Goal: Information Seeking & Learning: Find specific fact

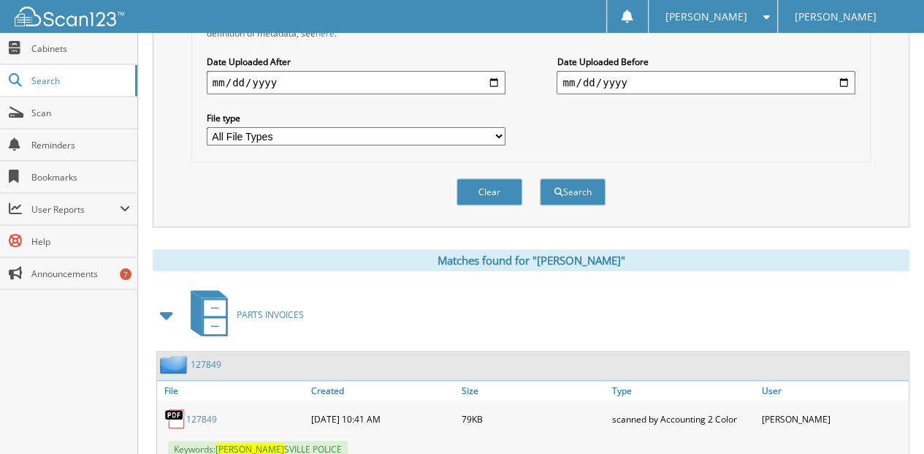
scroll to position [340, 0]
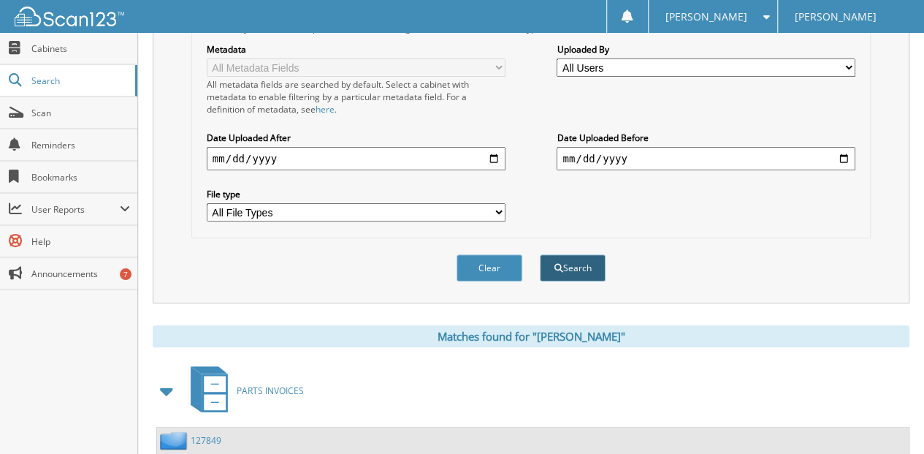
type input "[PERSON_NAME]"
click at [564, 254] on button "Search" at bounding box center [573, 267] width 66 height 27
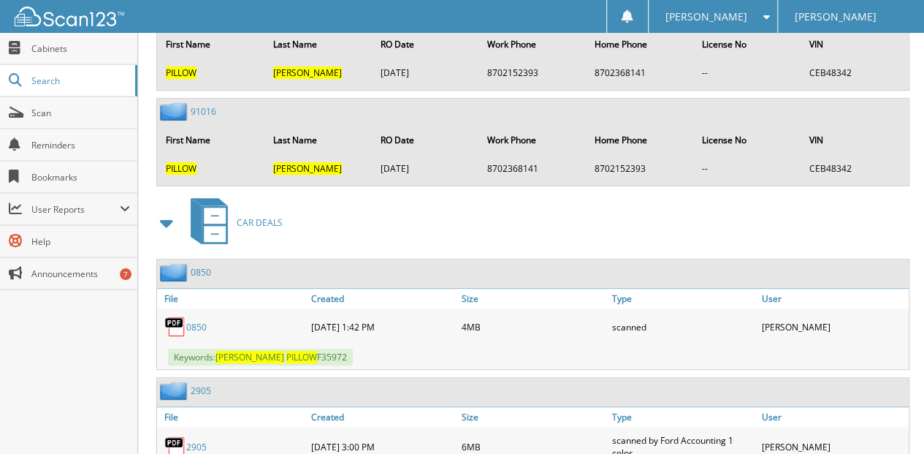
scroll to position [2970, 0]
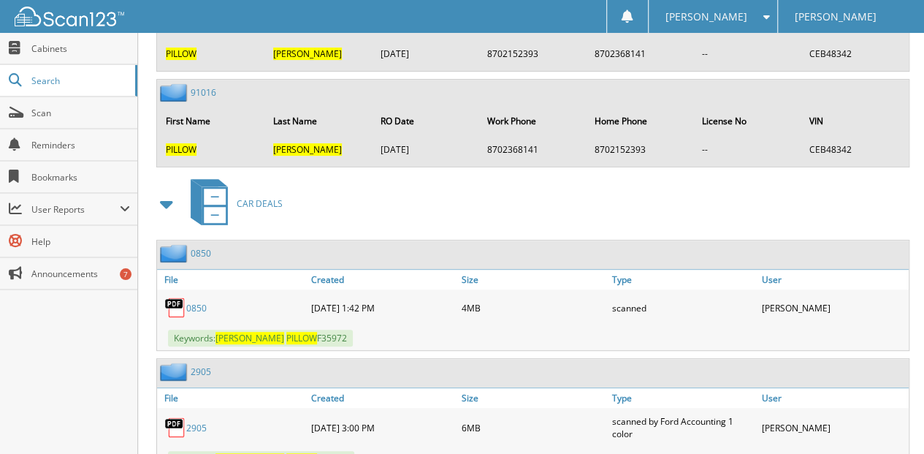
click at [202, 302] on link "0850" at bounding box center [196, 308] width 20 height 12
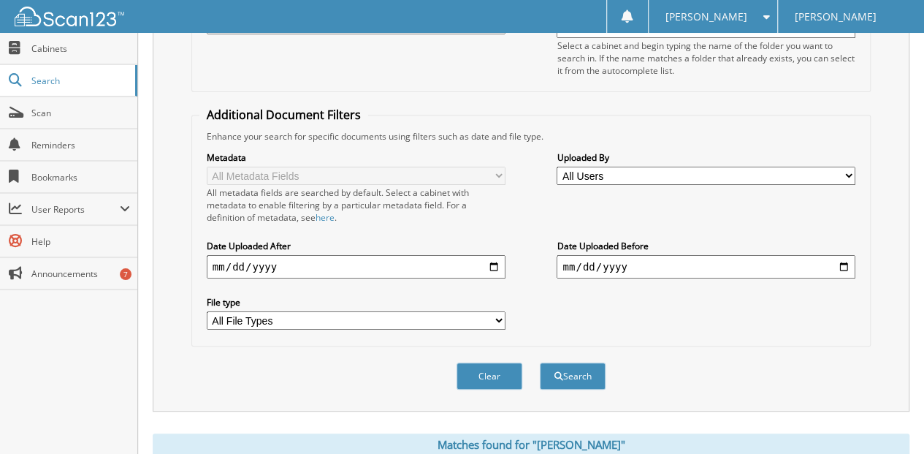
scroll to position [243, 0]
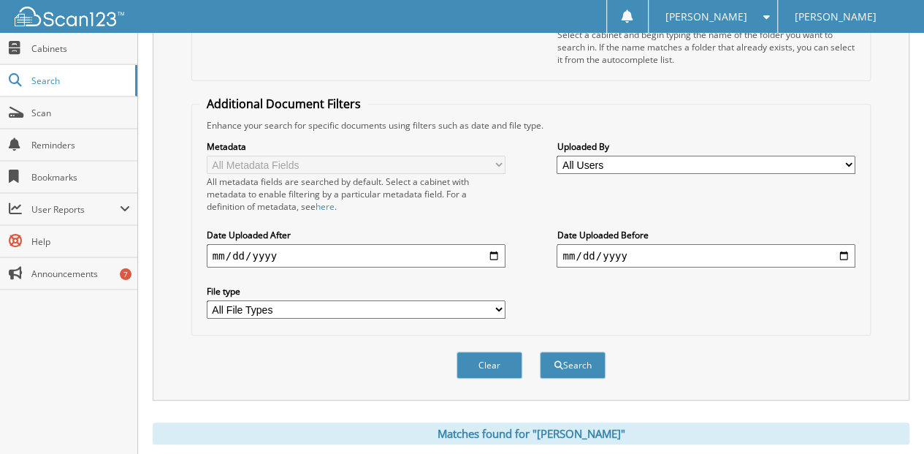
click at [480, 351] on button "Clear" at bounding box center [490, 364] width 66 height 27
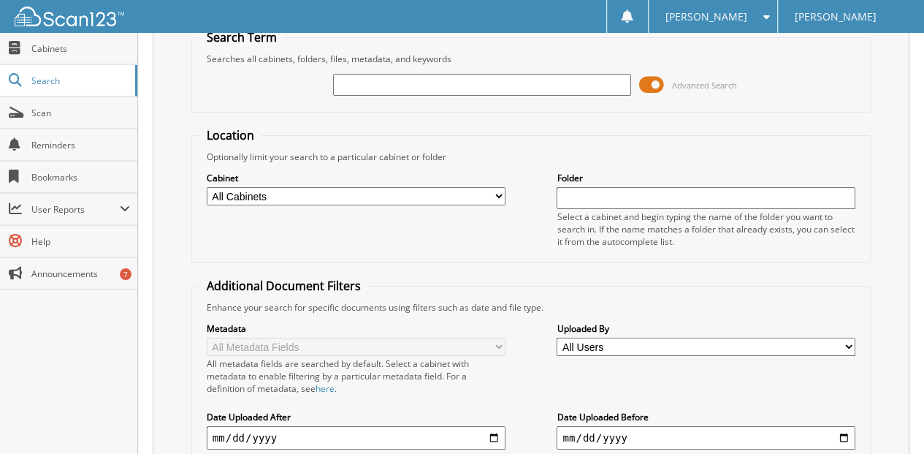
scroll to position [0, 0]
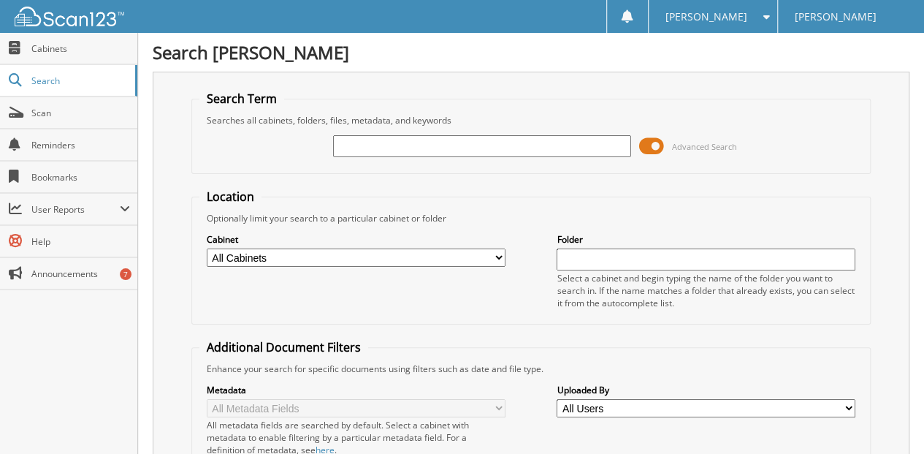
click at [364, 145] on input "text" at bounding box center [482, 146] width 299 height 22
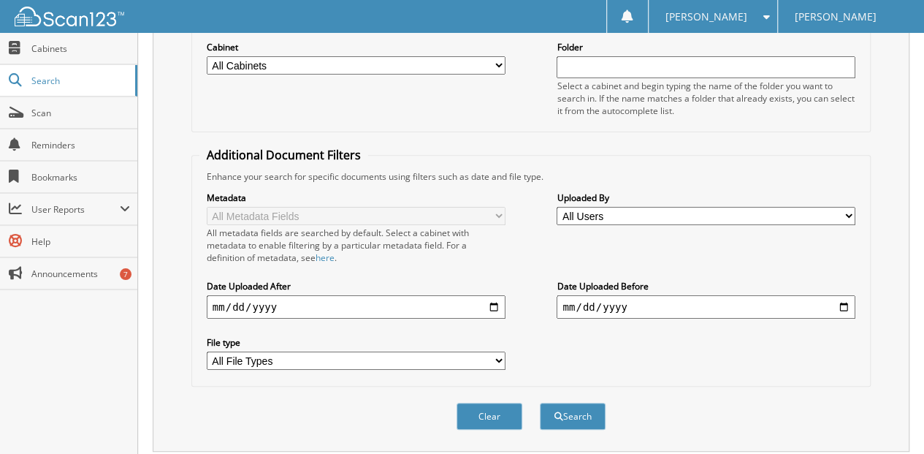
scroll to position [218, 0]
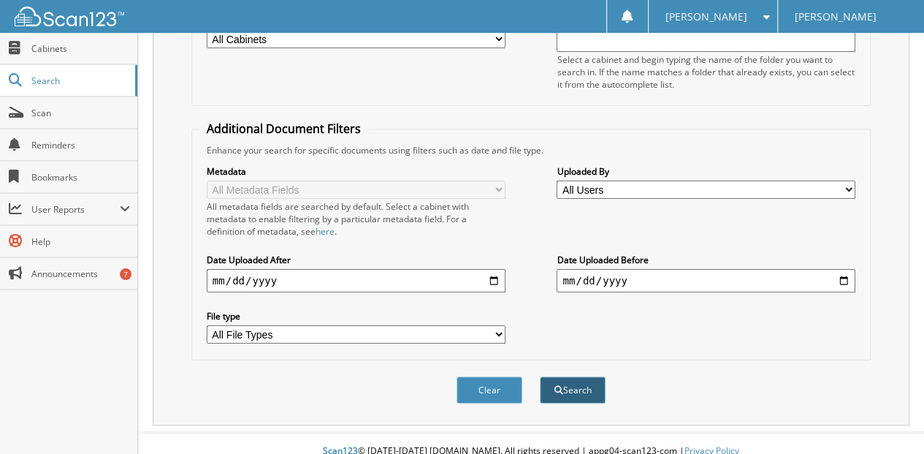
type input "[PERSON_NAME]"
click at [577, 377] on button "Search" at bounding box center [573, 389] width 66 height 27
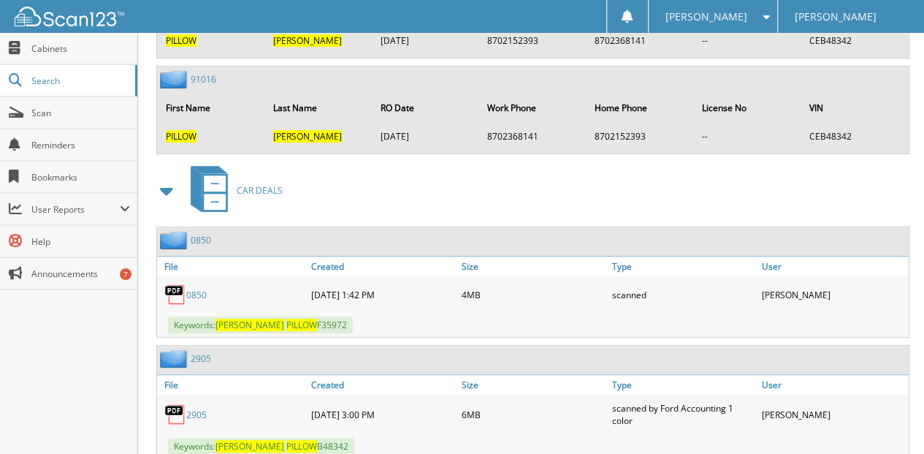
scroll to position [2970, 0]
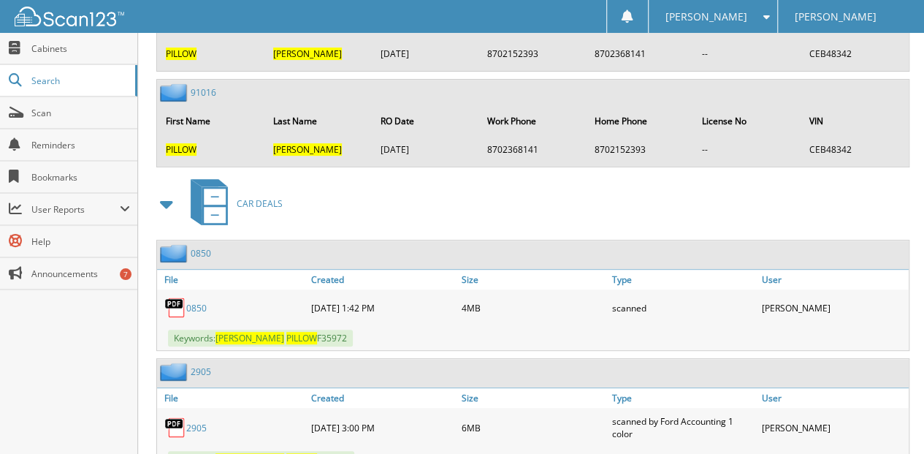
click at [199, 302] on link "0850" at bounding box center [196, 308] width 20 height 12
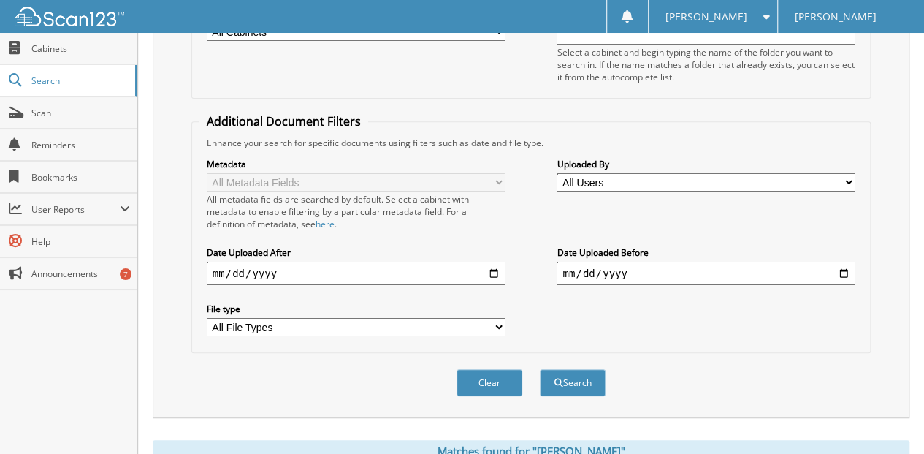
scroll to position [243, 0]
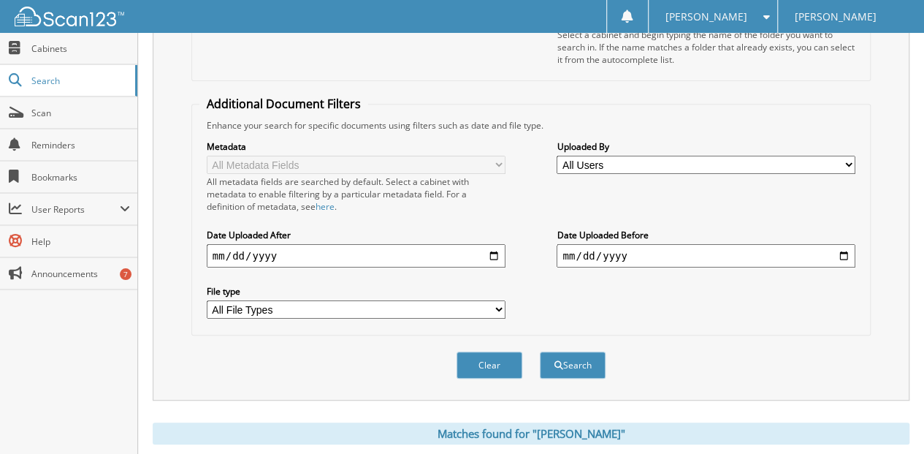
click at [489, 351] on button "Clear" at bounding box center [490, 364] width 66 height 27
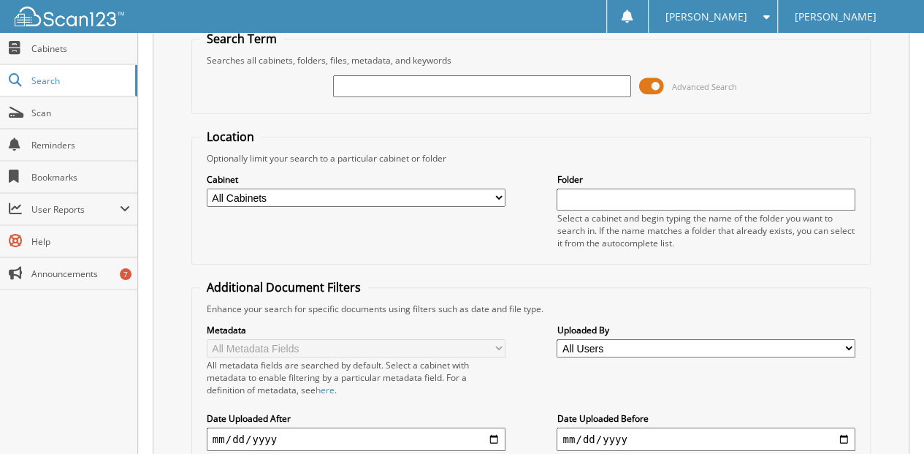
scroll to position [0, 0]
